Goal: Information Seeking & Learning: Learn about a topic

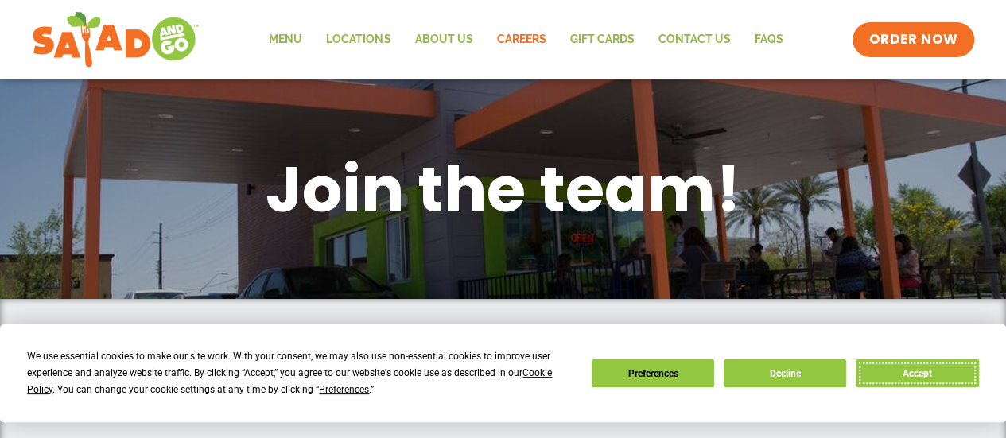
drag, startPoint x: 943, startPoint y: 368, endPoint x: 858, endPoint y: 353, distance: 87.2
click at [943, 368] on button "Accept" at bounding box center [917, 374] width 123 height 28
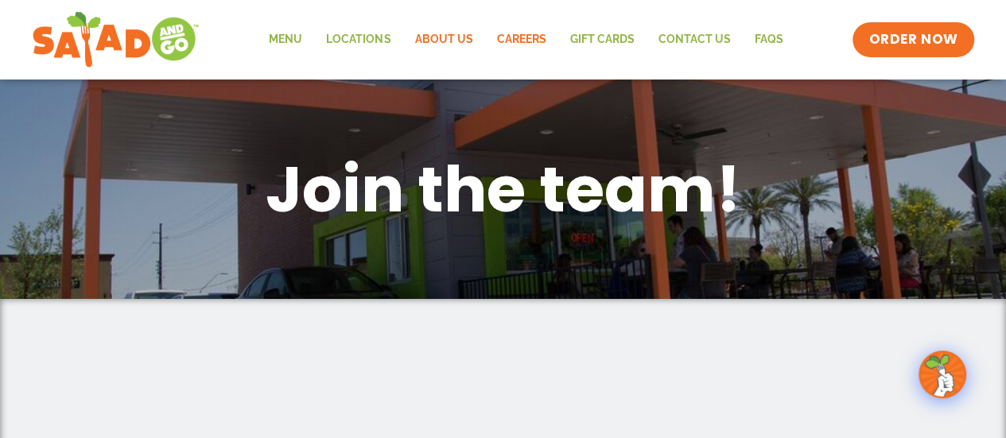
click at [433, 41] on link "About Us" at bounding box center [444, 39] width 82 height 37
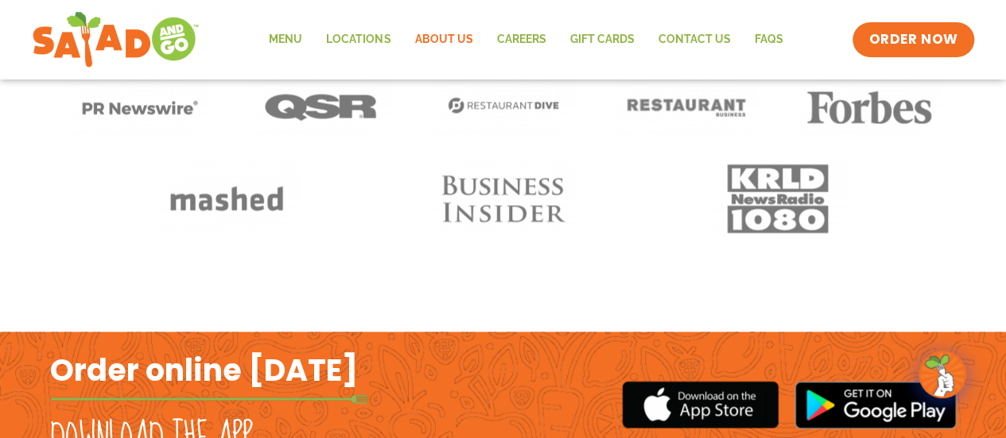
scroll to position [795, 0]
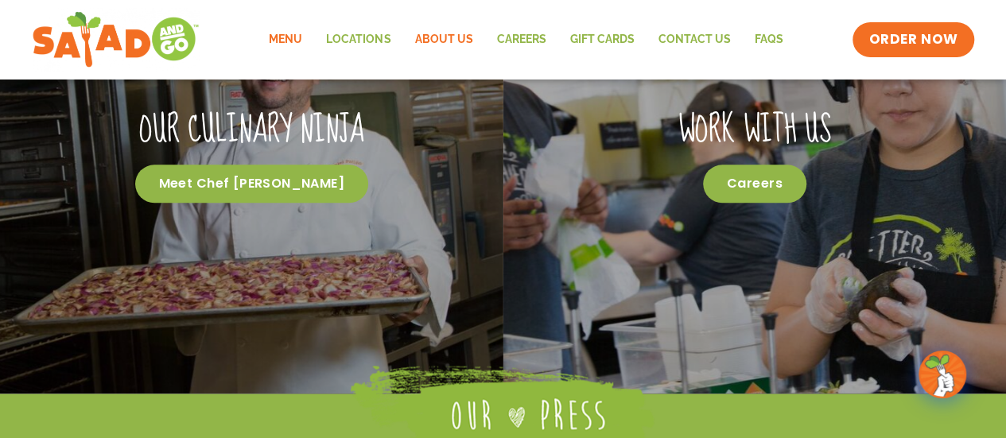
click at [284, 29] on link "Menu" at bounding box center [285, 39] width 57 height 37
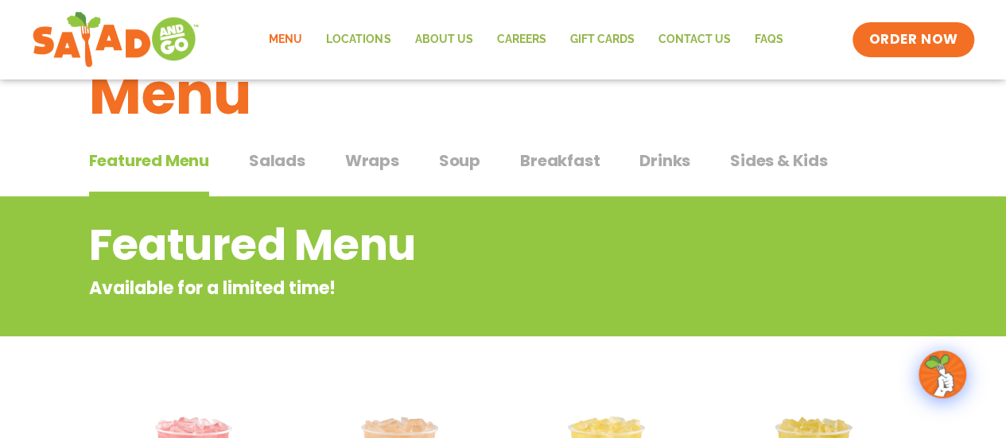
scroll to position [24, 0]
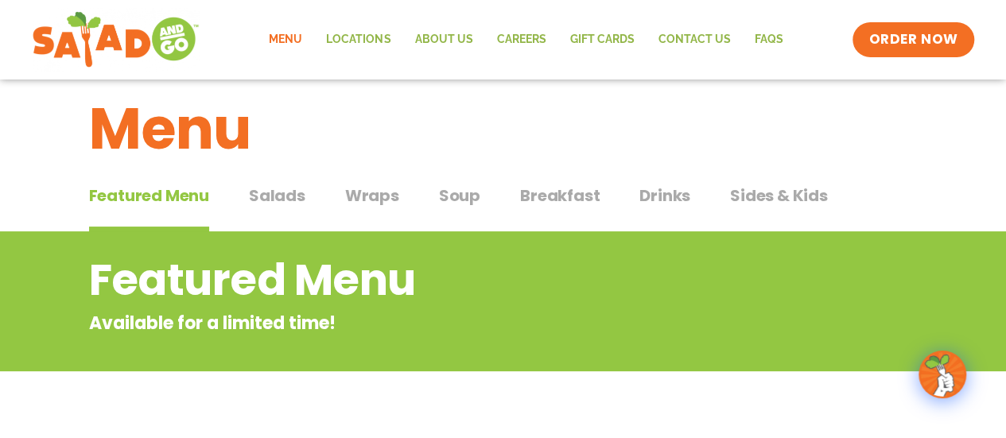
click at [273, 199] on span "Salads" at bounding box center [277, 196] width 56 height 24
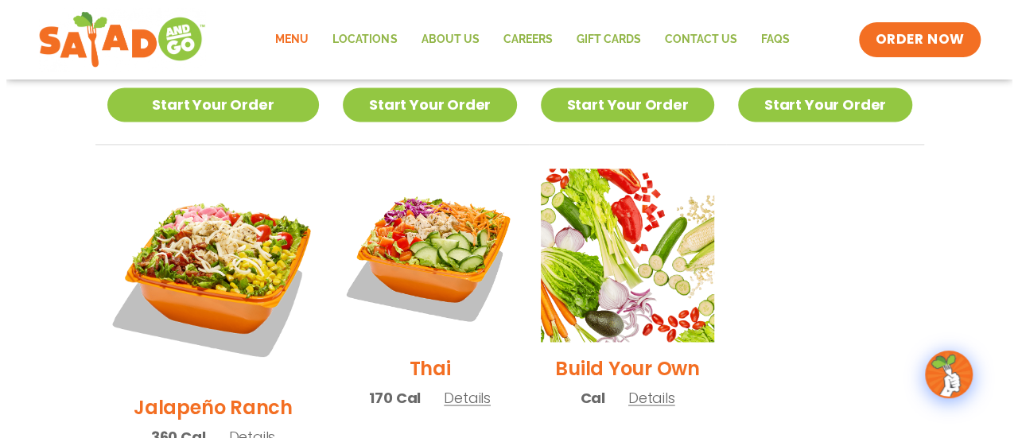
scroll to position [1138, 0]
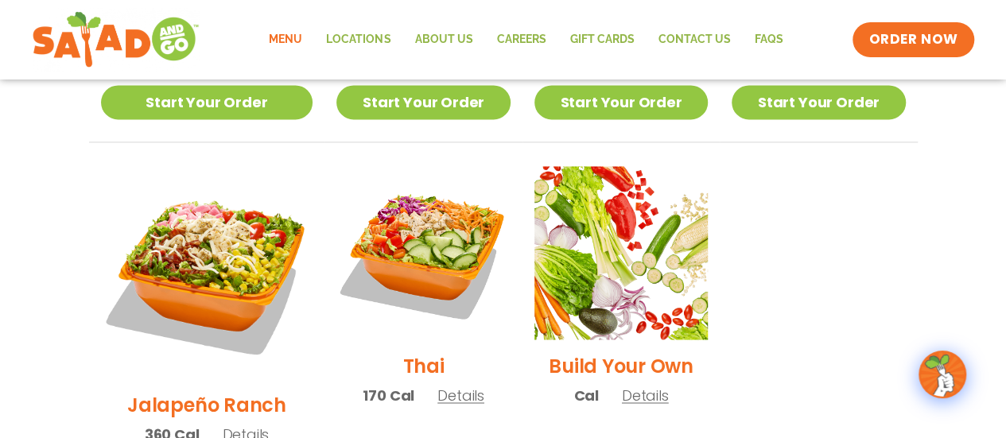
click at [438, 385] on span "Details" at bounding box center [461, 395] width 47 height 20
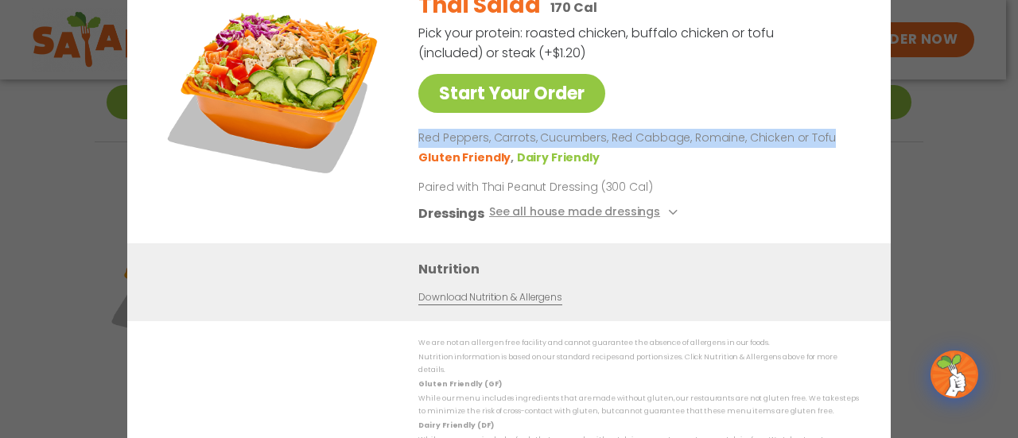
click at [983, 117] on div "Start Your Order Thai Salad 170 Cal Pick your protein: roasted chicken, buffalo…" at bounding box center [509, 219] width 1018 height 438
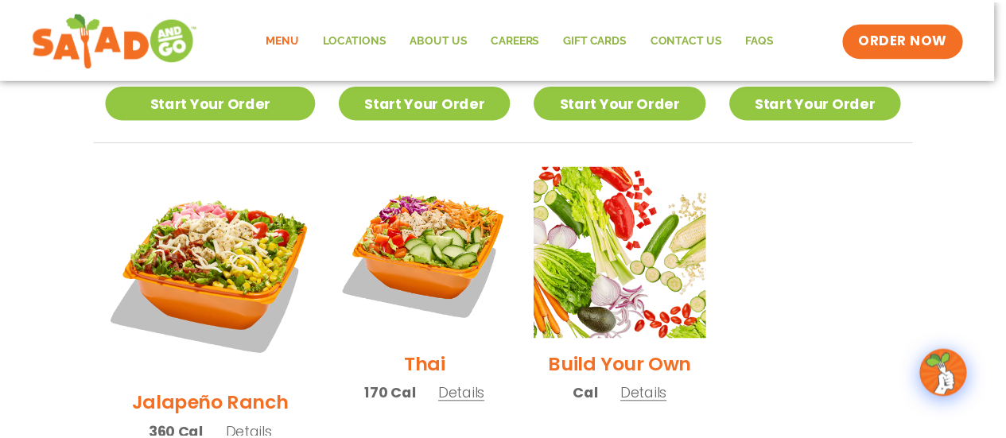
scroll to position [1126, 0]
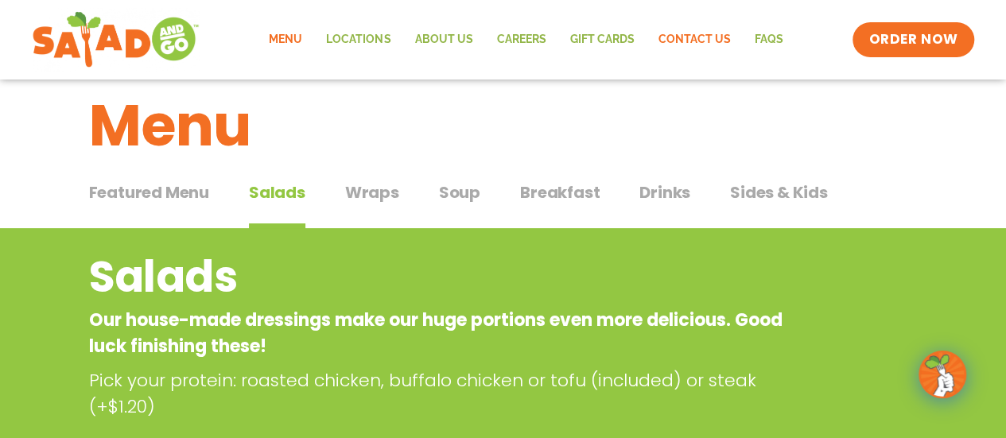
scroll to position [24, 0]
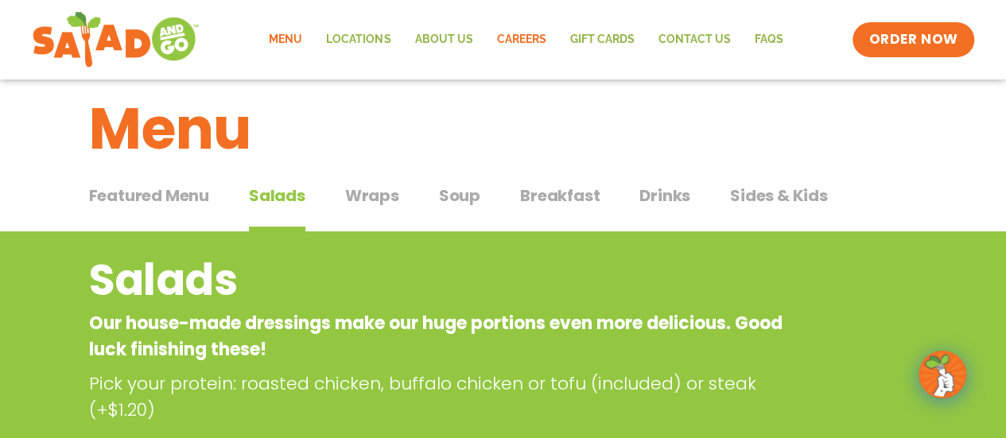
click at [532, 40] on link "Careers" at bounding box center [520, 39] width 73 height 37
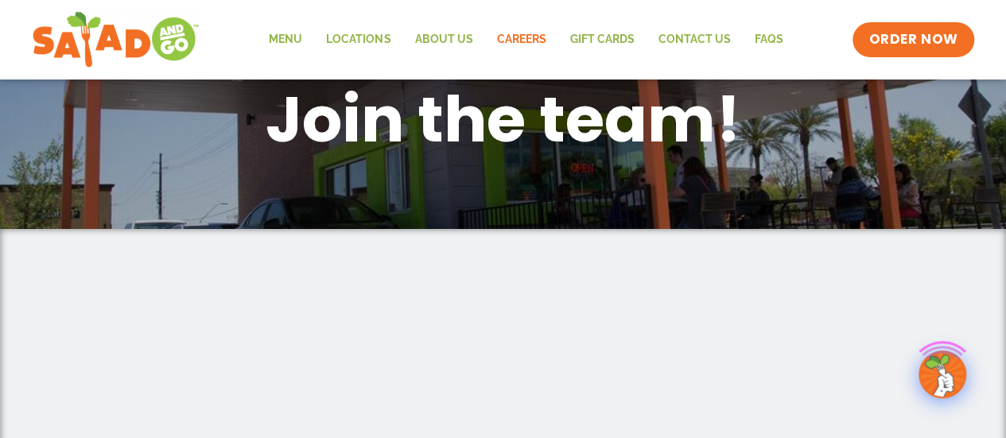
scroll to position [159, 0]
